Goal: Task Accomplishment & Management: Use online tool/utility

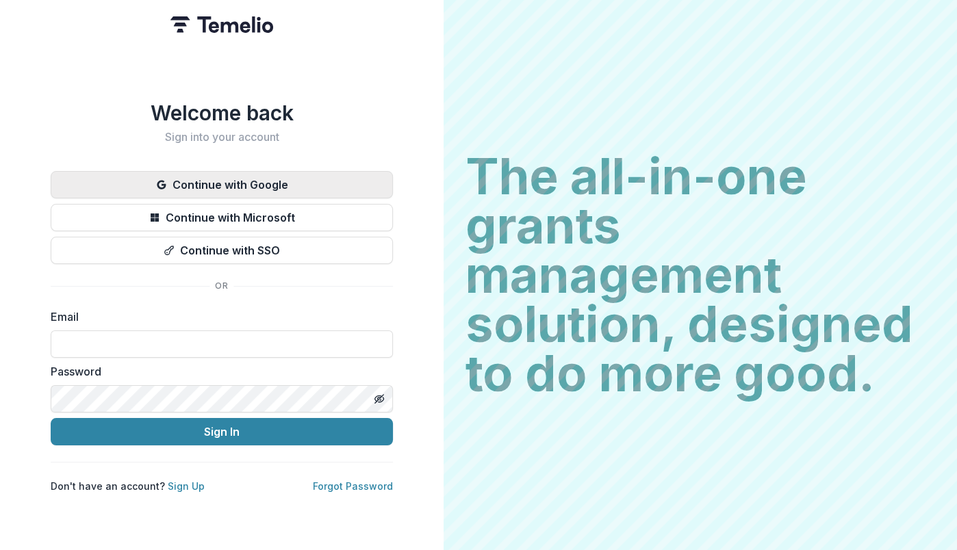
click at [326, 175] on button "Continue with Google" at bounding box center [222, 184] width 342 height 27
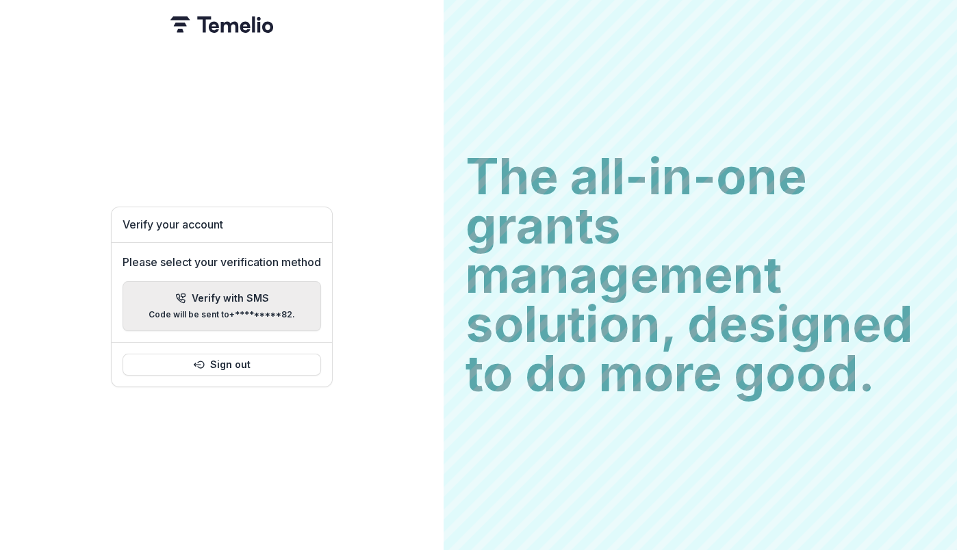
click at [236, 310] on p "Code will be sent to +*********82 ." at bounding box center [222, 315] width 146 height 10
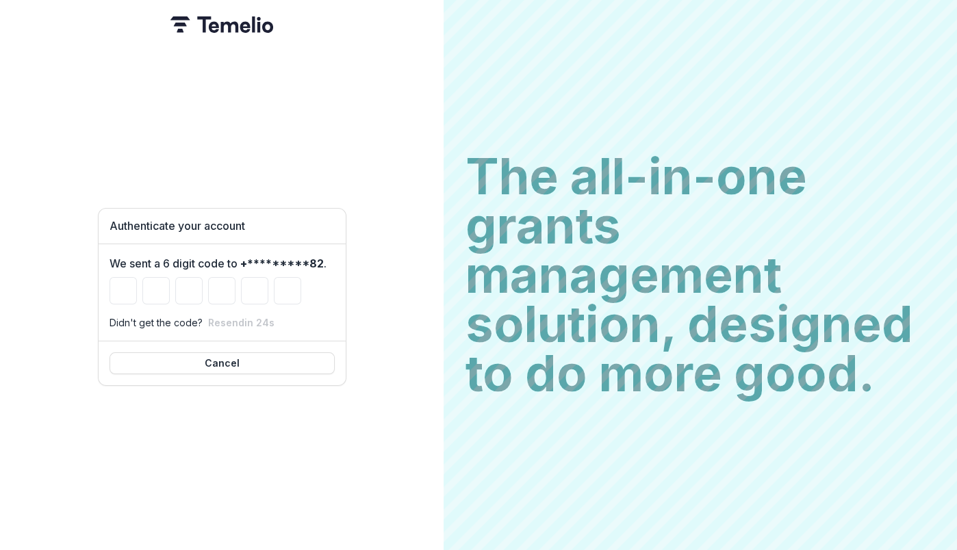
type input "*"
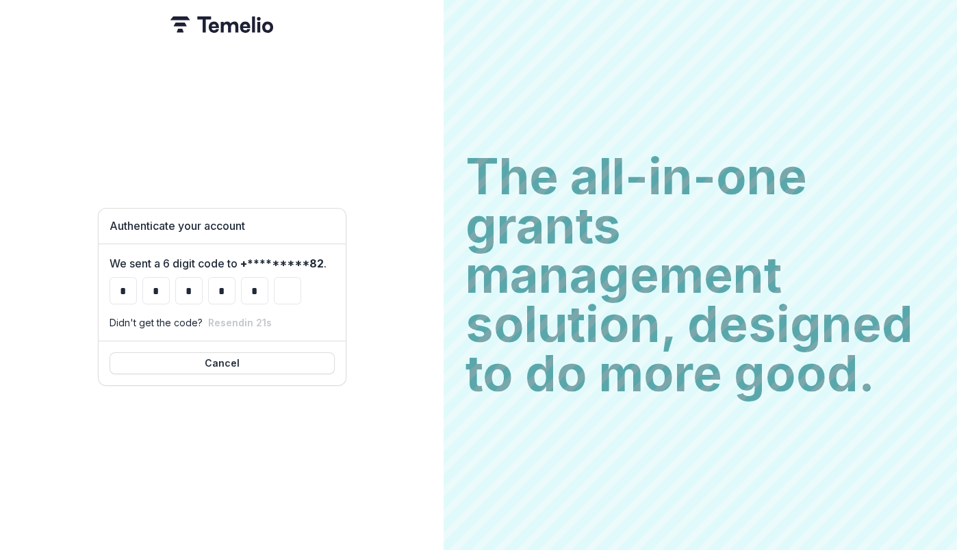
type input "*"
